Goal: Check status: Check status

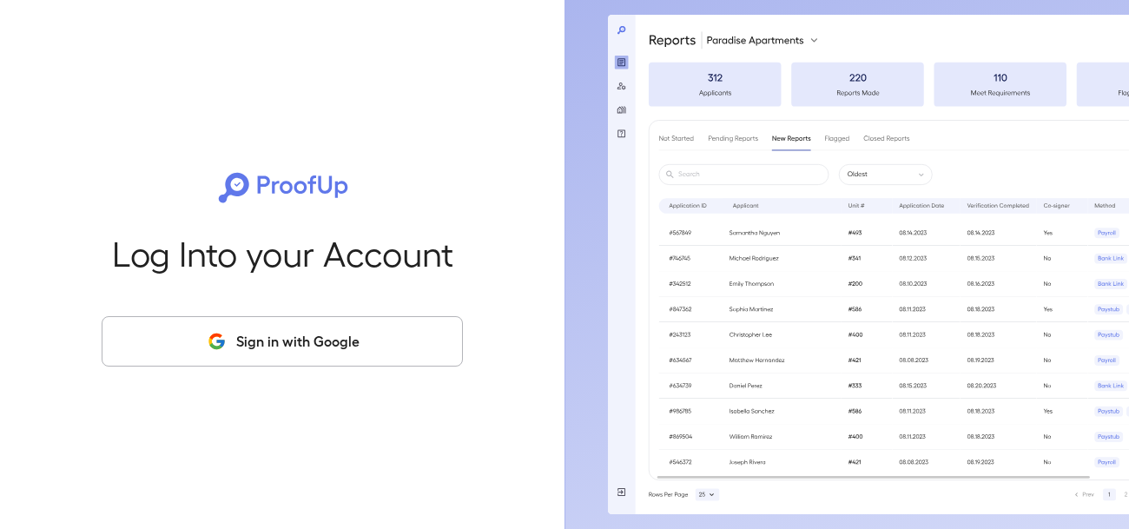
click at [427, 333] on button "Sign in with Google" at bounding box center [282, 341] width 361 height 50
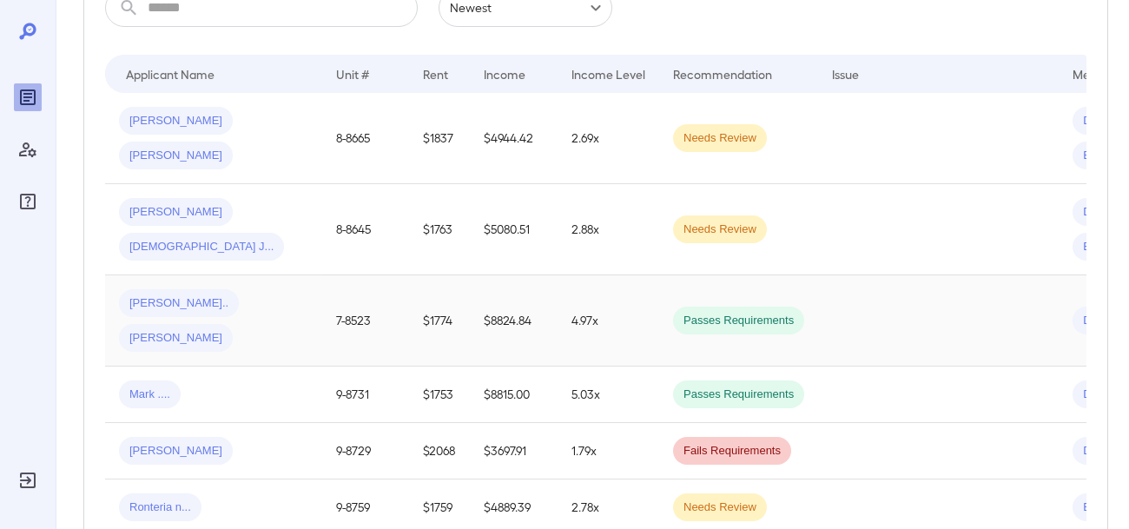
scroll to position [334, 0]
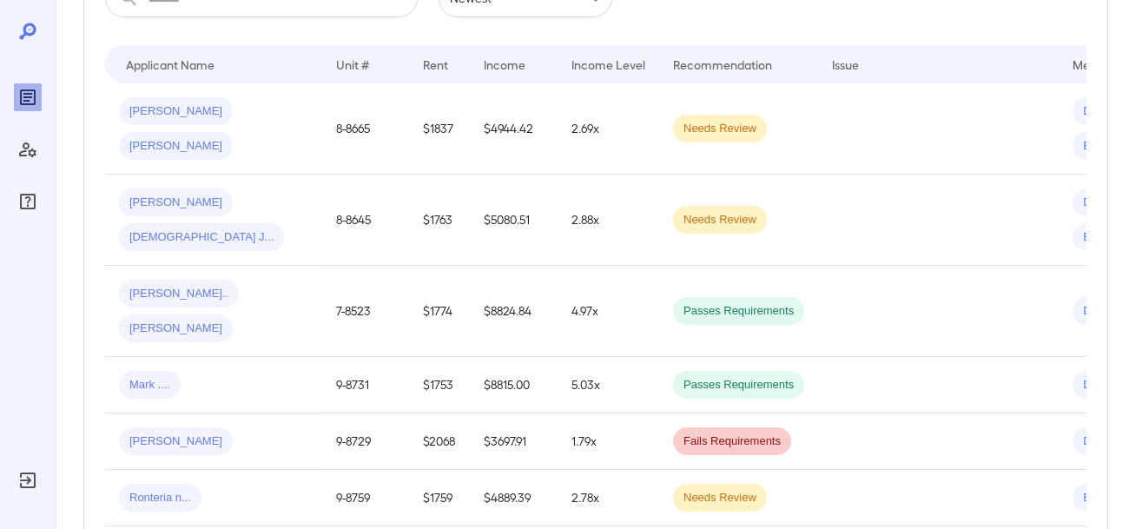
click at [168, 120] on span "[PERSON_NAME]" at bounding box center [176, 111] width 114 height 16
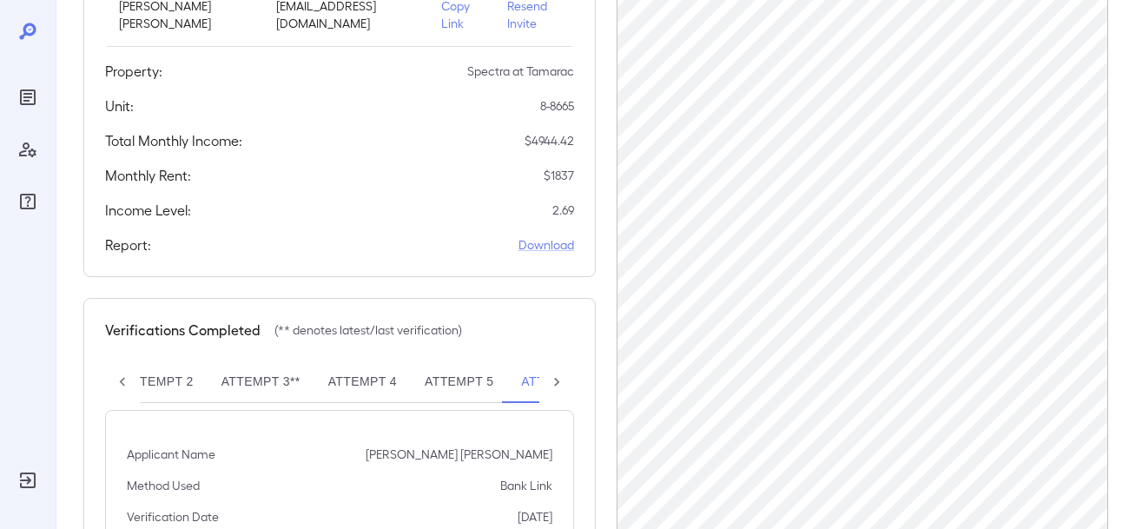
scroll to position [423, 0]
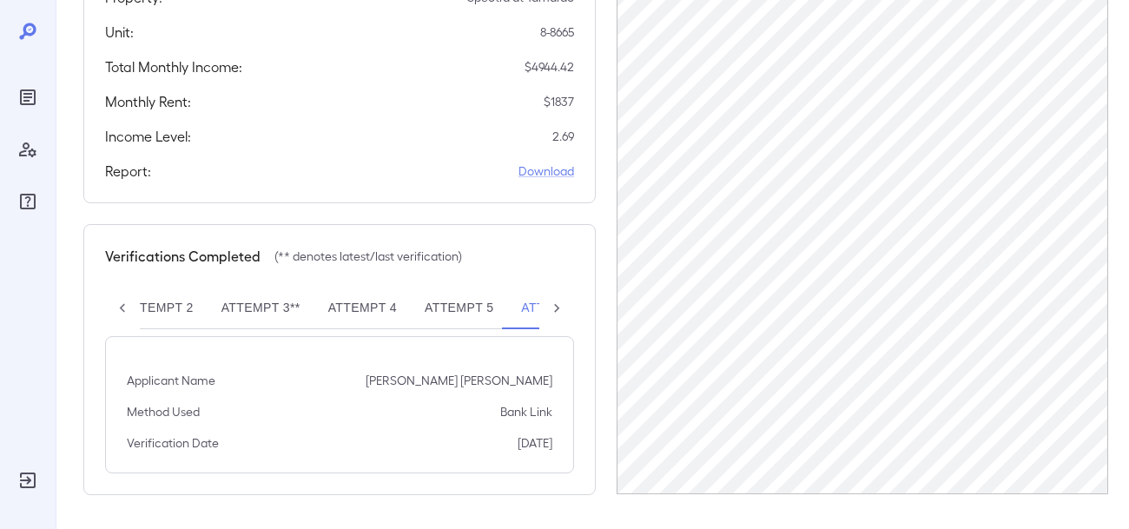
click at [559, 304] on icon at bounding box center [556, 308] width 17 height 17
click at [559, 304] on div "Attempt 1 Attempt 2 Attempt 3** Attempt 4 Attempt 5 Attempt 6**" at bounding box center [339, 308] width 469 height 42
